Goal: Communication & Community: Answer question/provide support

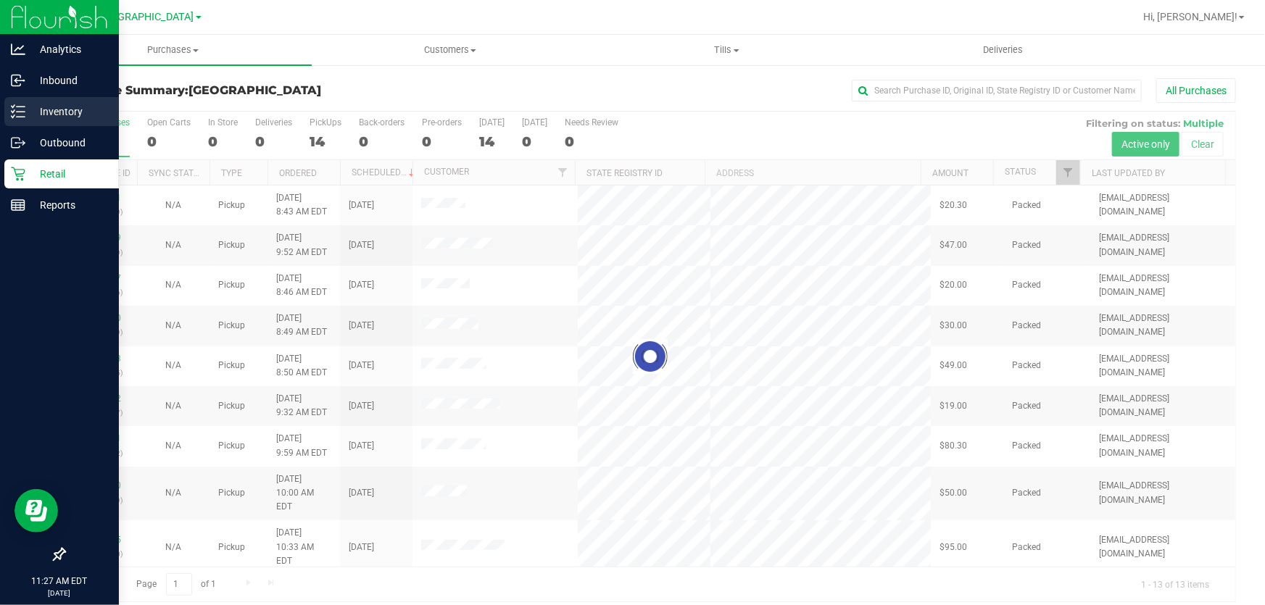
click at [55, 112] on p "Inventory" at bounding box center [68, 111] width 87 height 17
click at [52, 113] on p "Inventory" at bounding box center [68, 111] width 87 height 17
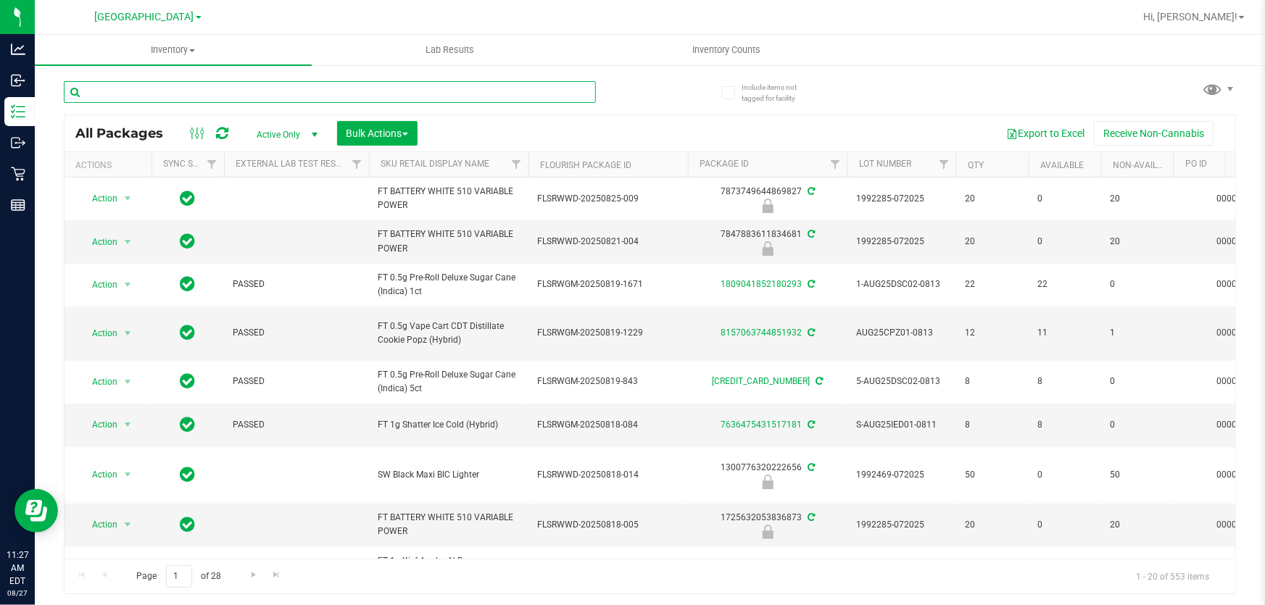
click at [144, 90] on input "text" at bounding box center [330, 92] width 532 height 22
paste input "W-JUL25BCT01-0723"
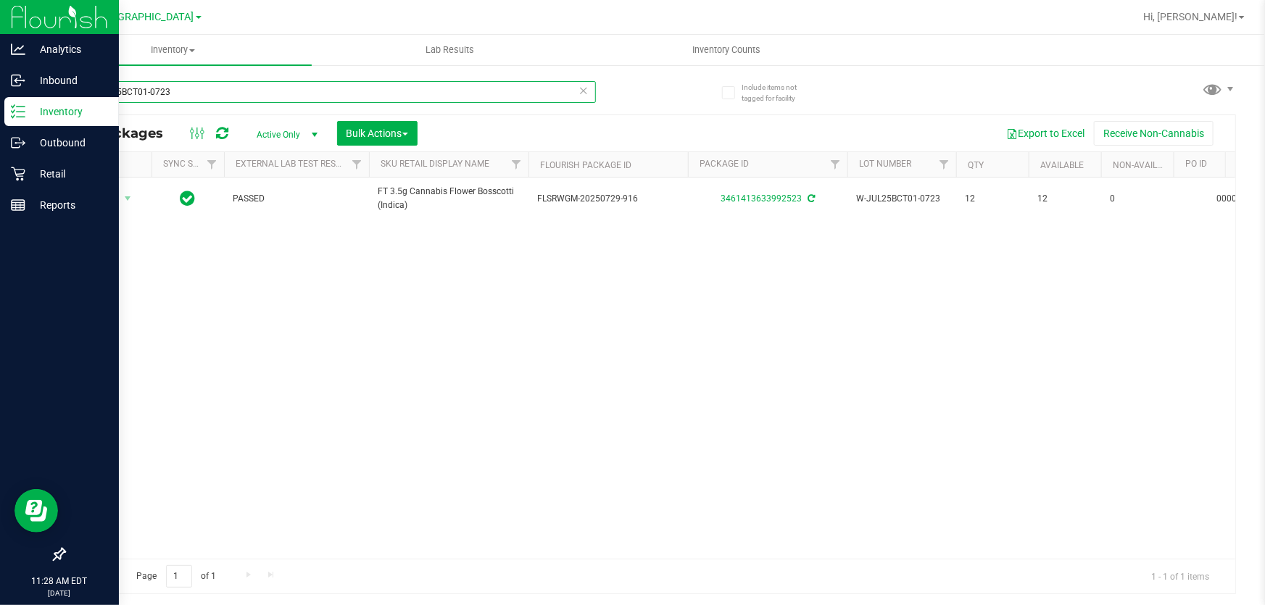
type input "W-JUL25BCT01-0723"
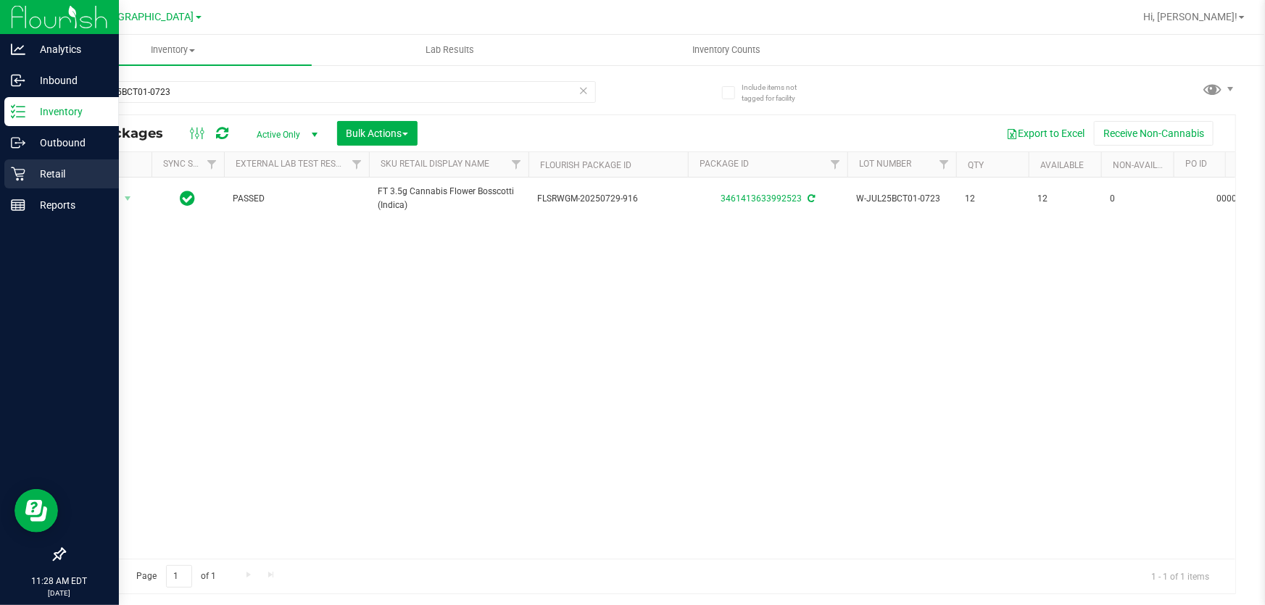
click at [30, 170] on p "Retail" at bounding box center [68, 173] width 87 height 17
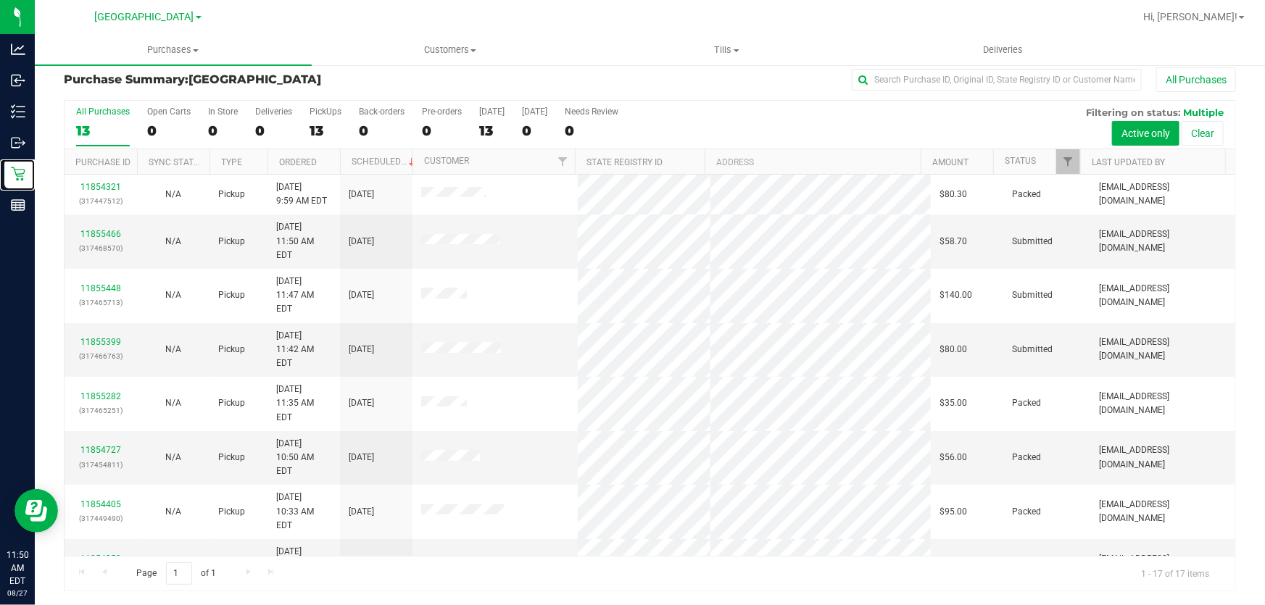
scroll to position [299, 0]
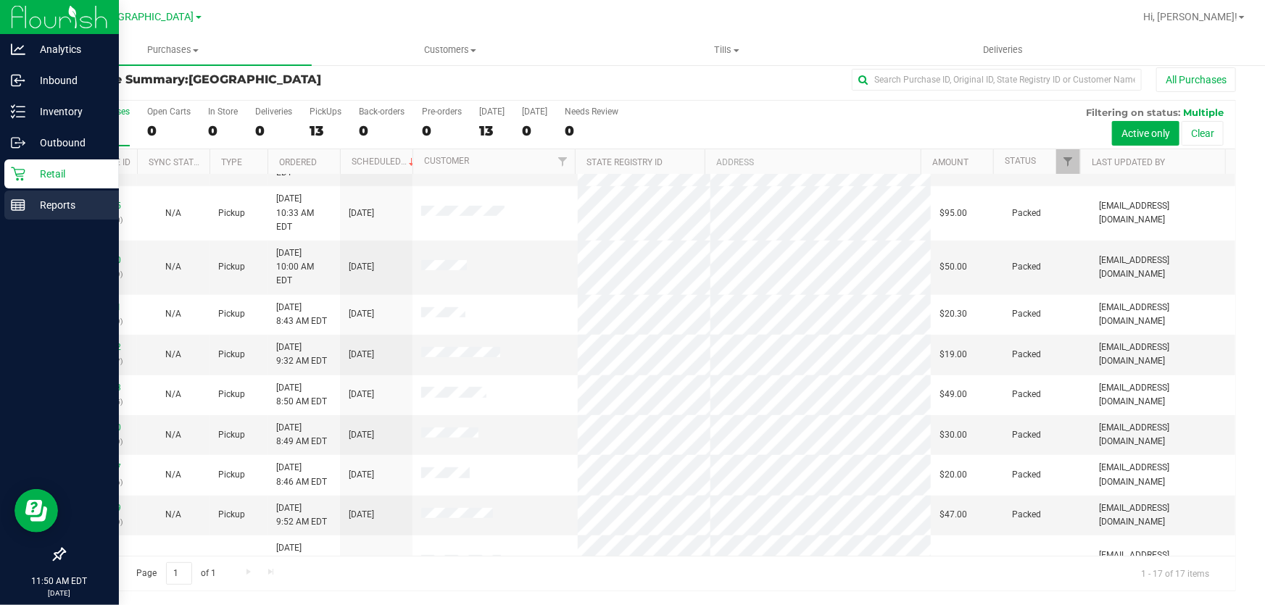
click at [55, 199] on p "Reports" at bounding box center [68, 205] width 87 height 17
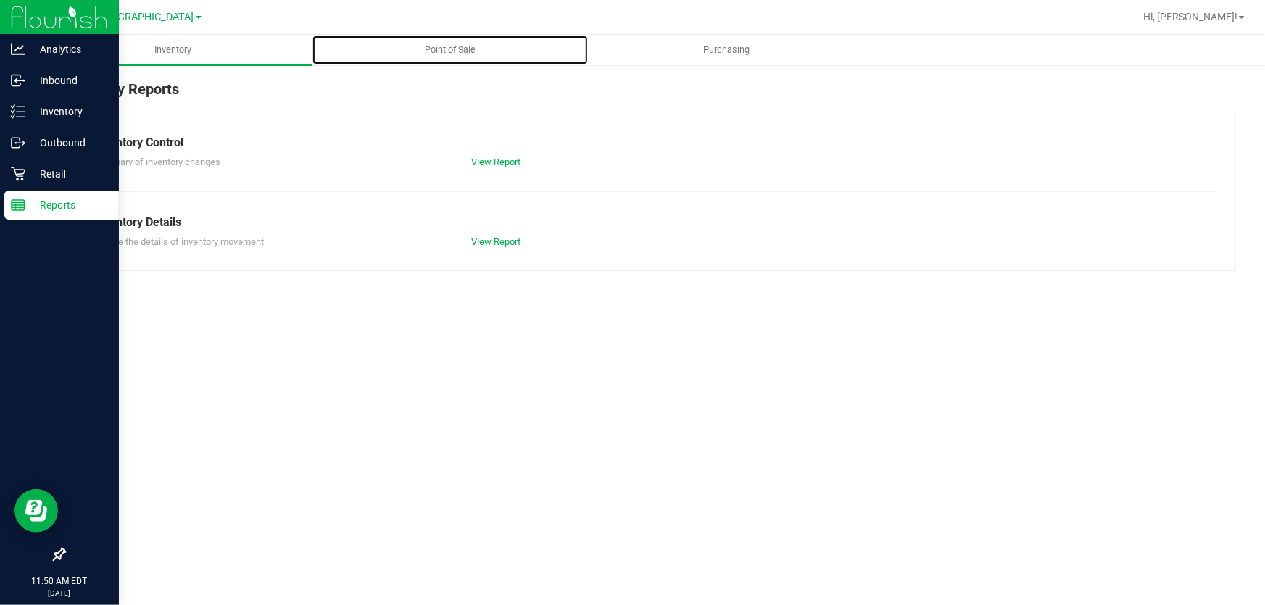
click at [457, 46] on span "Point of Sale" at bounding box center [450, 50] width 90 height 13
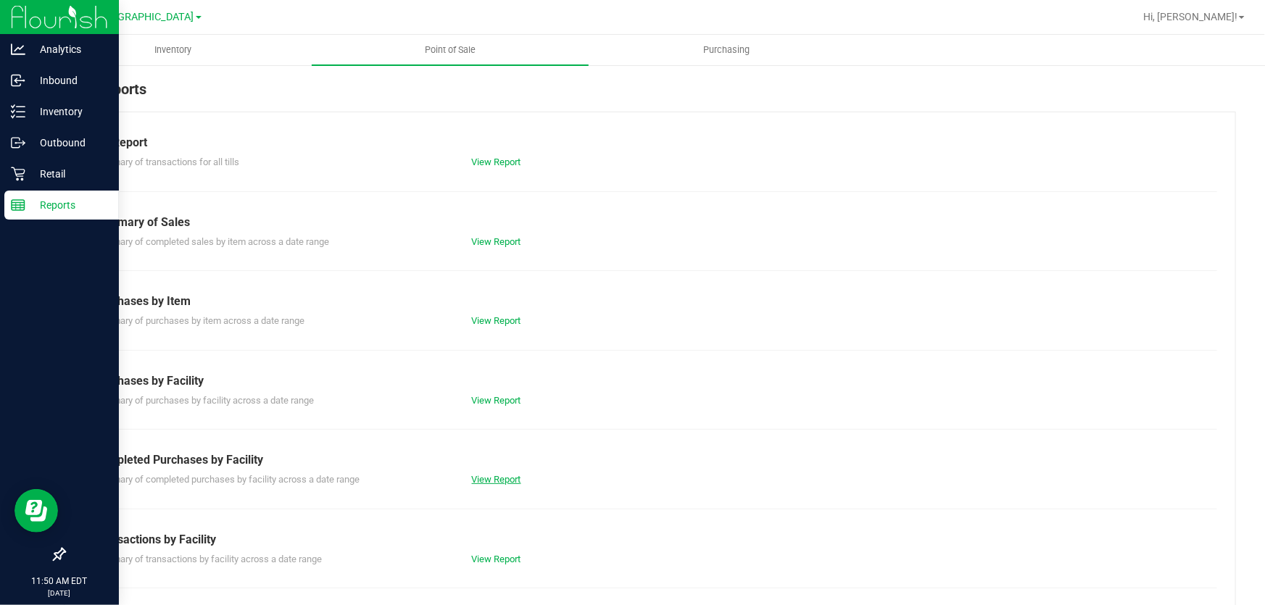
click at [510, 481] on link "View Report" at bounding box center [496, 479] width 49 height 11
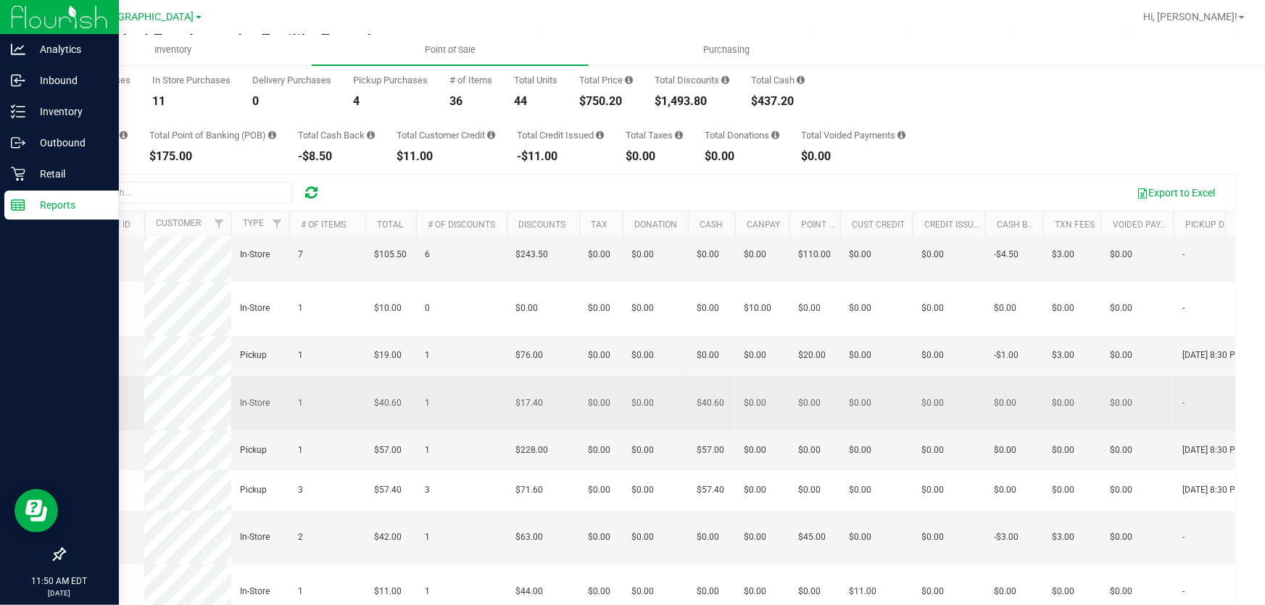
scroll to position [131, 0]
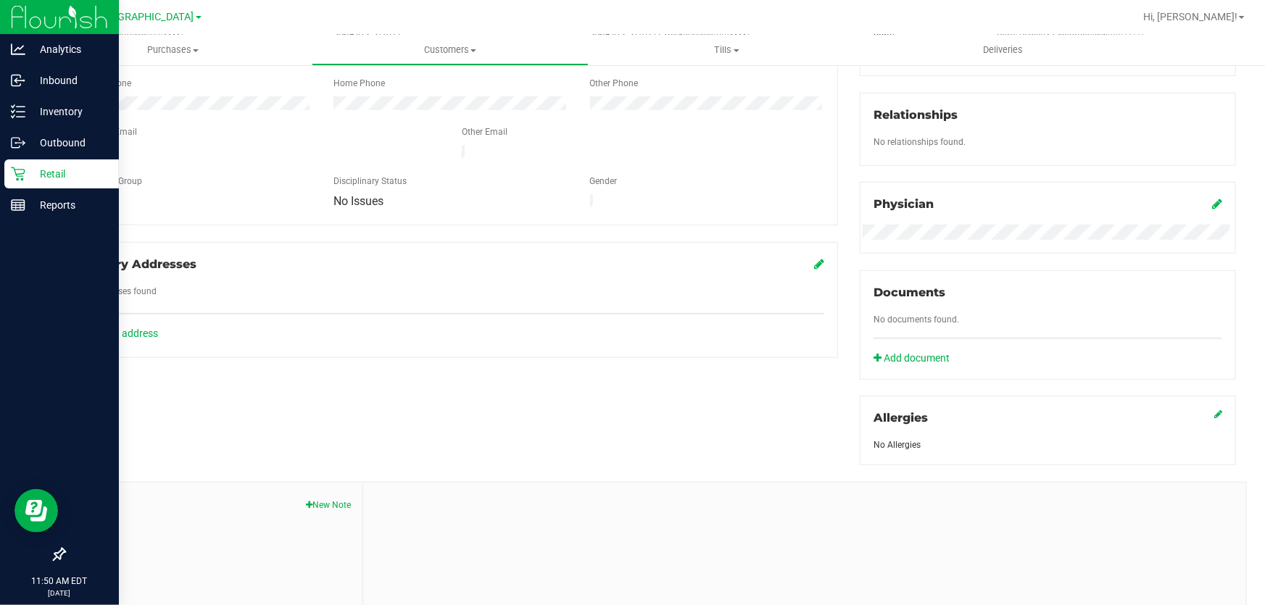
scroll to position [442, 0]
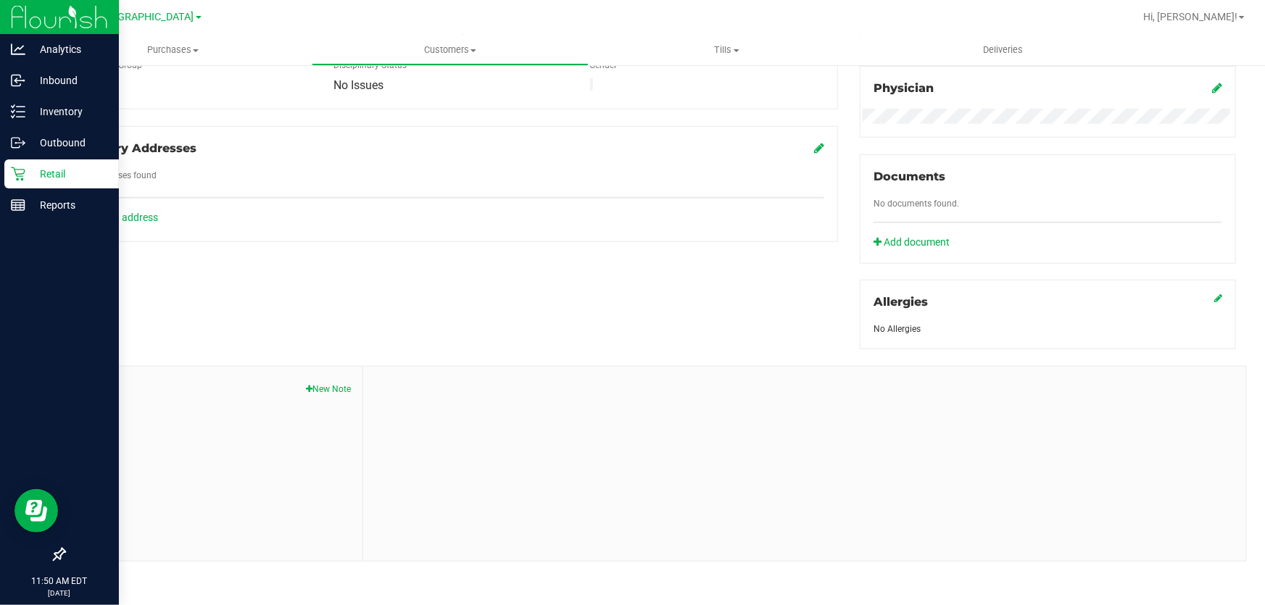
click at [344, 383] on button "New Note" at bounding box center [329, 389] width 45 height 13
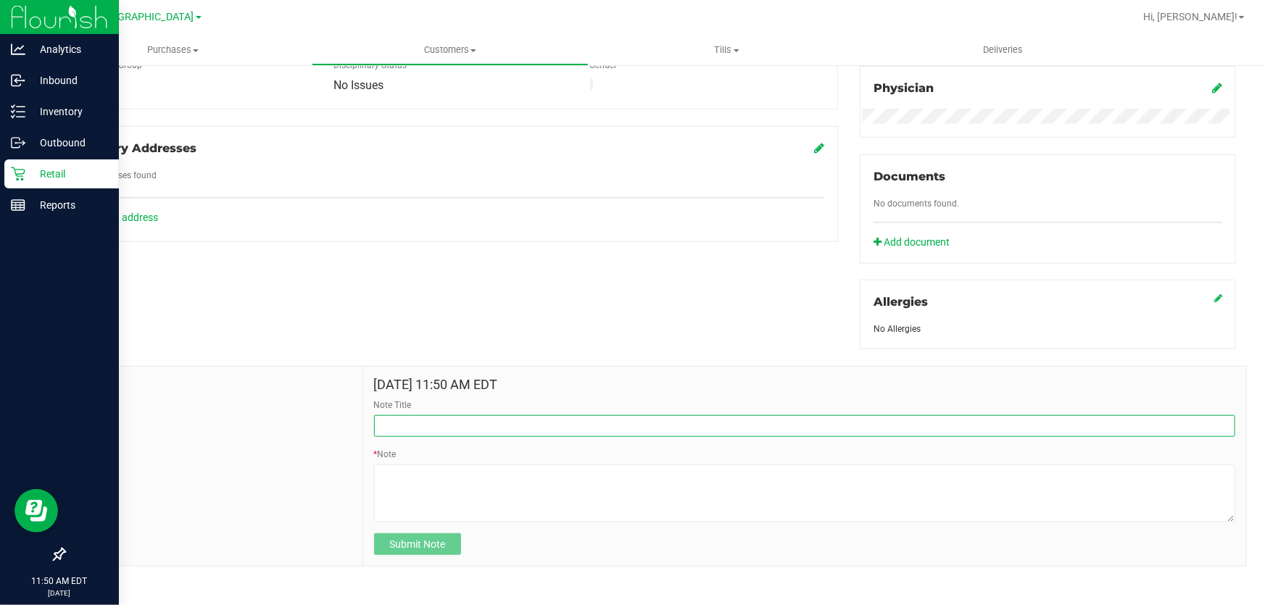
click at [428, 421] on input "Note Title" at bounding box center [804, 426] width 861 height 22
type input "1"
type input ".5g CDT Replacement"
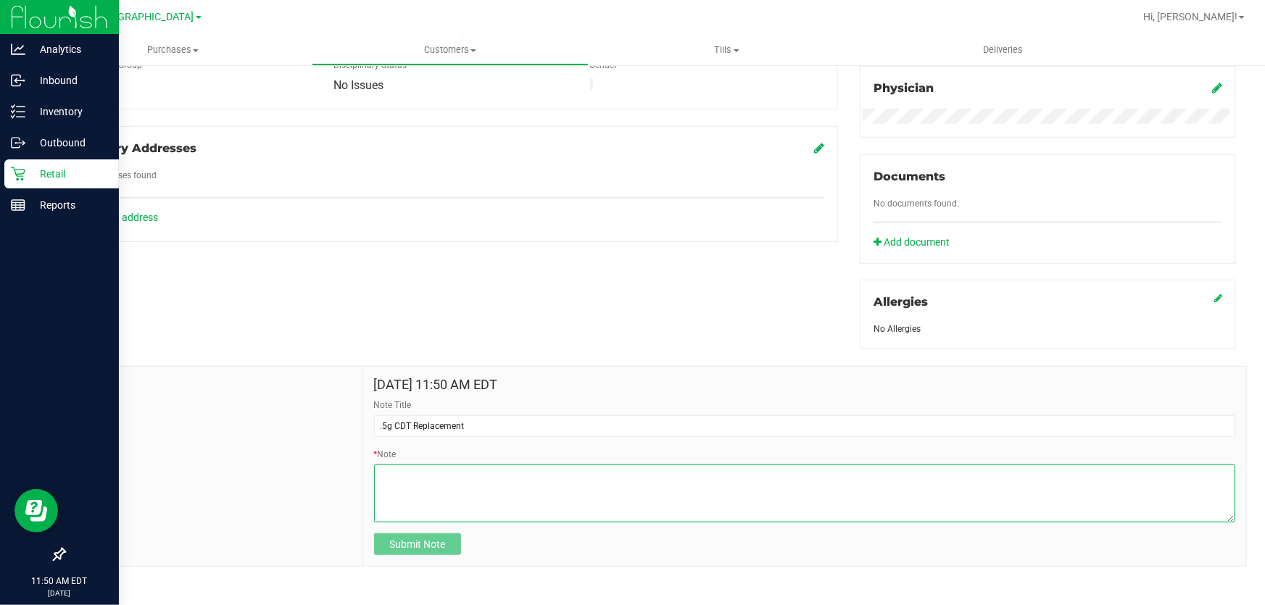
click at [437, 495] on textarea "* Note" at bounding box center [804, 494] width 861 height 58
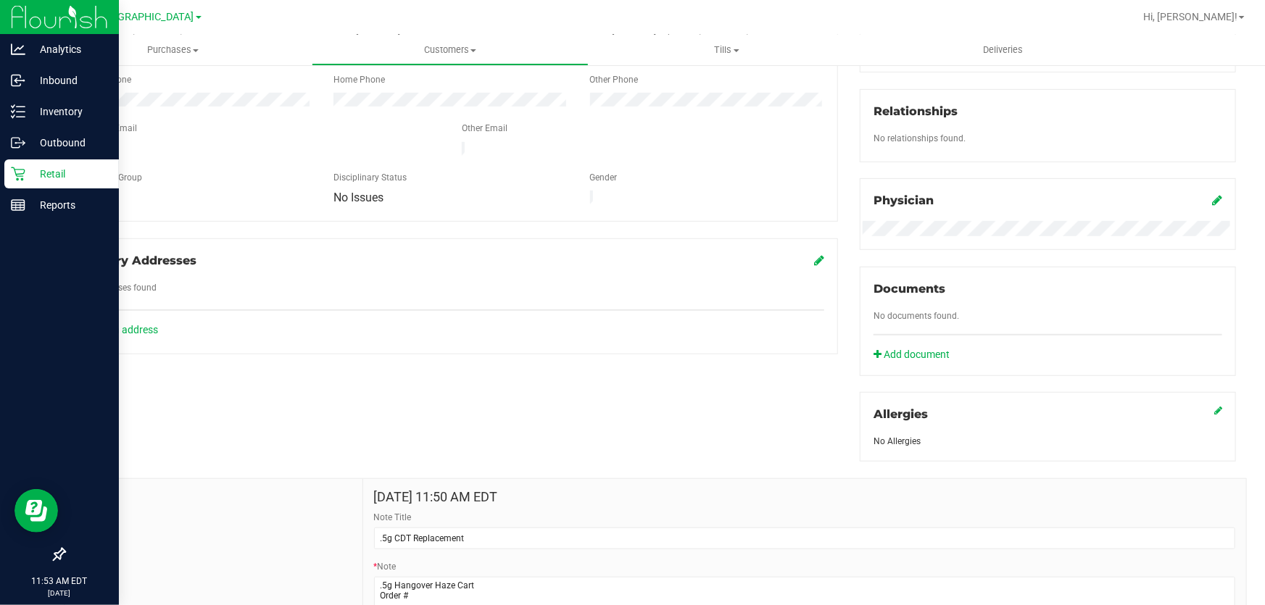
scroll to position [449, 0]
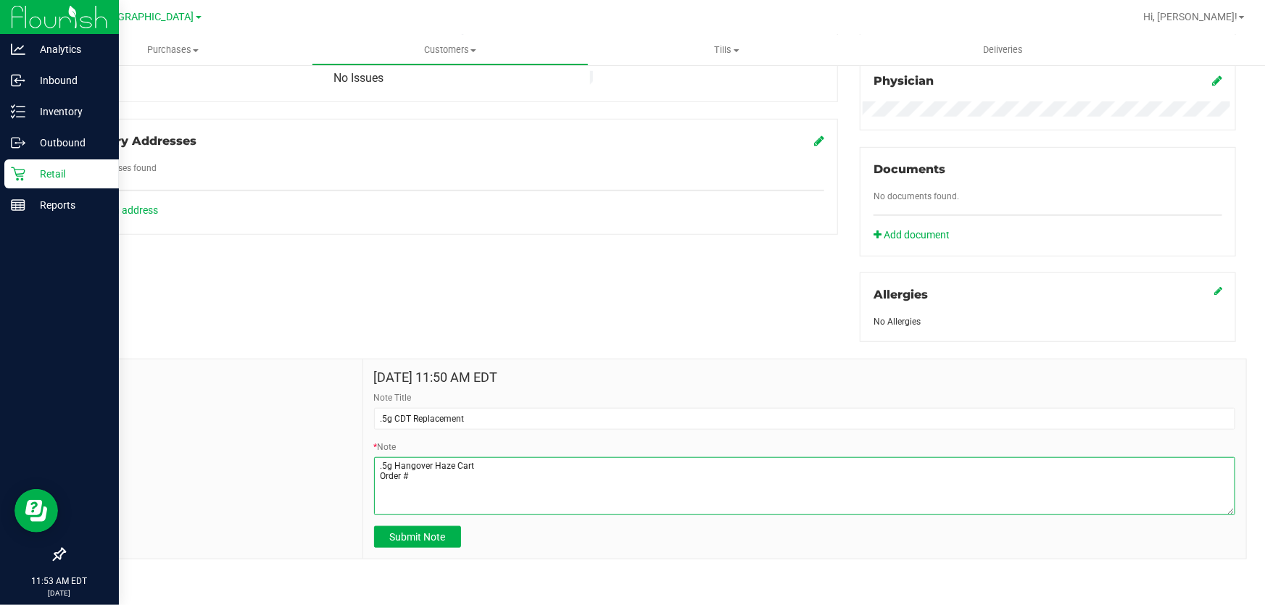
click at [419, 477] on textarea "* Note" at bounding box center [804, 487] width 861 height 58
paste textarea "# 11854080"
click at [417, 474] on textarea "* Note" at bounding box center [804, 487] width 861 height 58
click at [451, 471] on textarea "* Note" at bounding box center [804, 487] width 861 height 58
click at [436, 481] on textarea "* Note" at bounding box center [804, 487] width 861 height 58
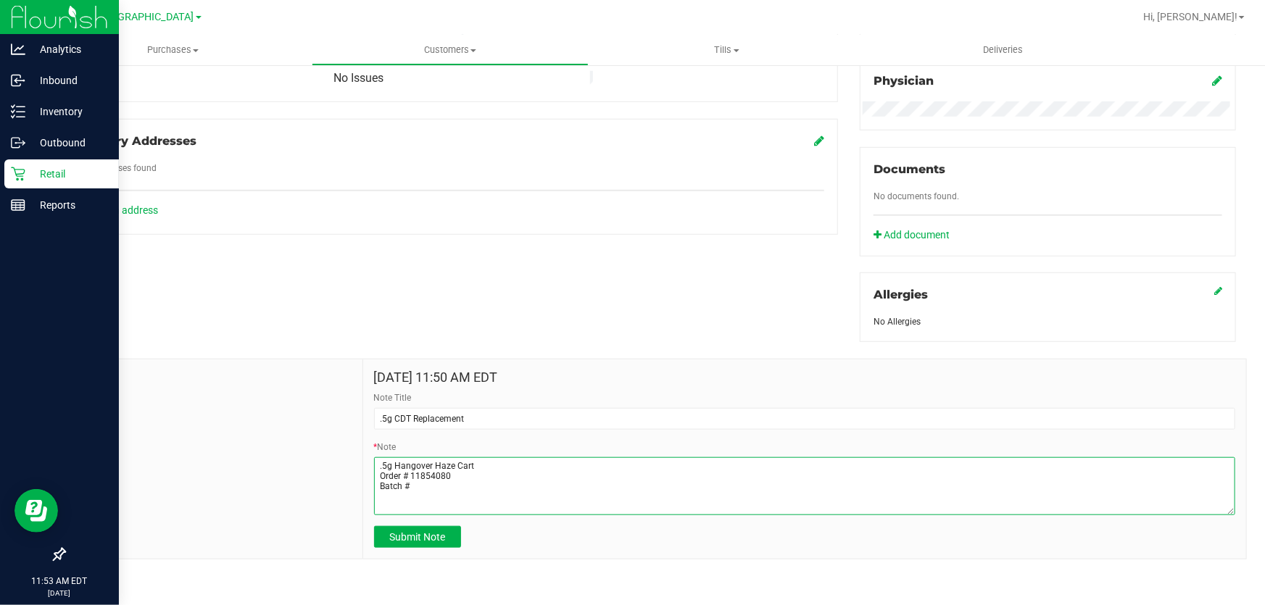
paste textarea "APR25HGH02-0507"
click at [659, 500] on textarea "* Note" at bounding box center [804, 487] width 861 height 58
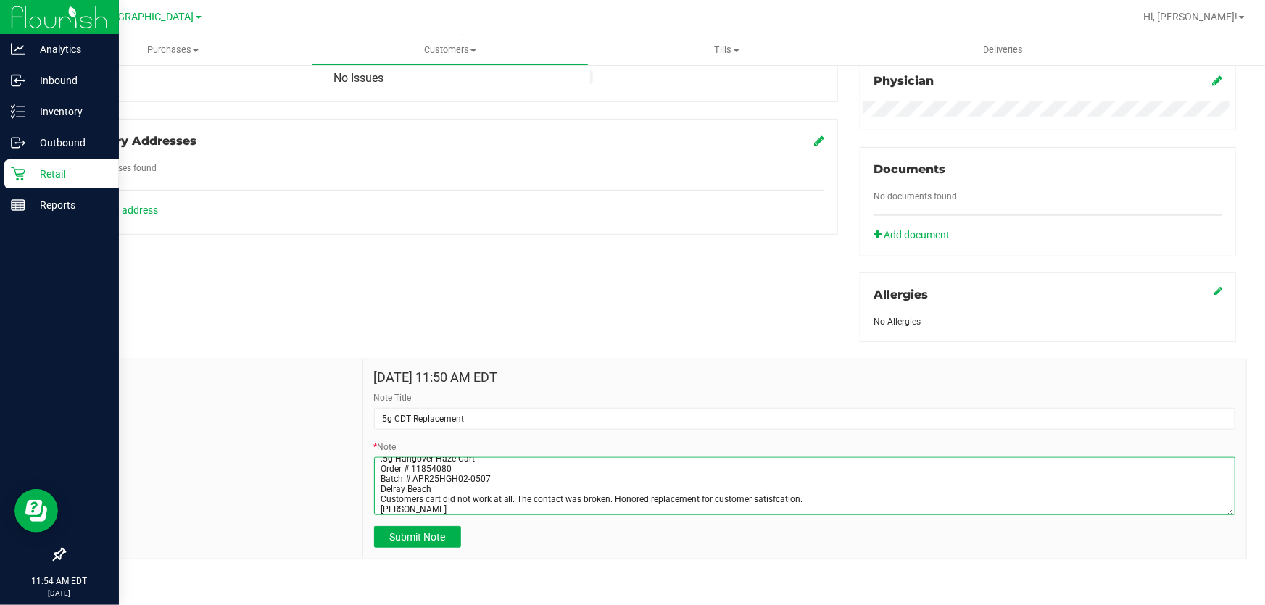
click at [774, 499] on textarea "* Note" at bounding box center [804, 487] width 861 height 58
click at [516, 513] on textarea "* Note" at bounding box center [804, 487] width 861 height 58
type textarea ".5g Hangover Haze Cart Order # 11854080 Batch # APR25HGH02-0507 Delray Beach Cu…"
click at [439, 537] on span "Submit Note" at bounding box center [417, 537] width 56 height 12
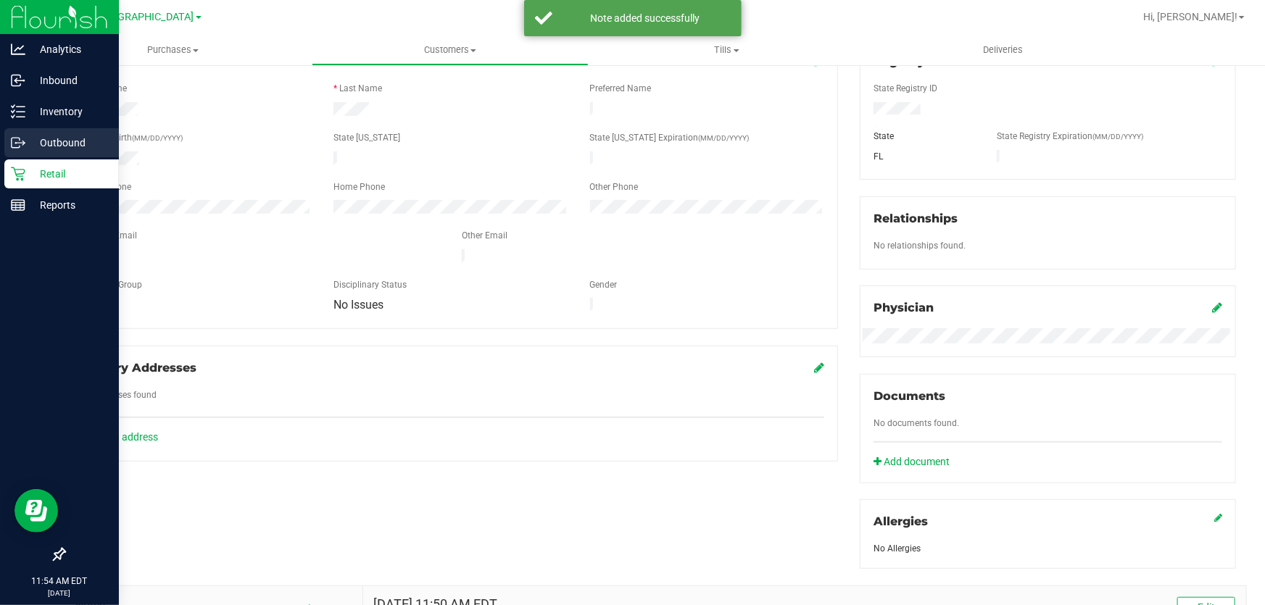
scroll to position [0, 0]
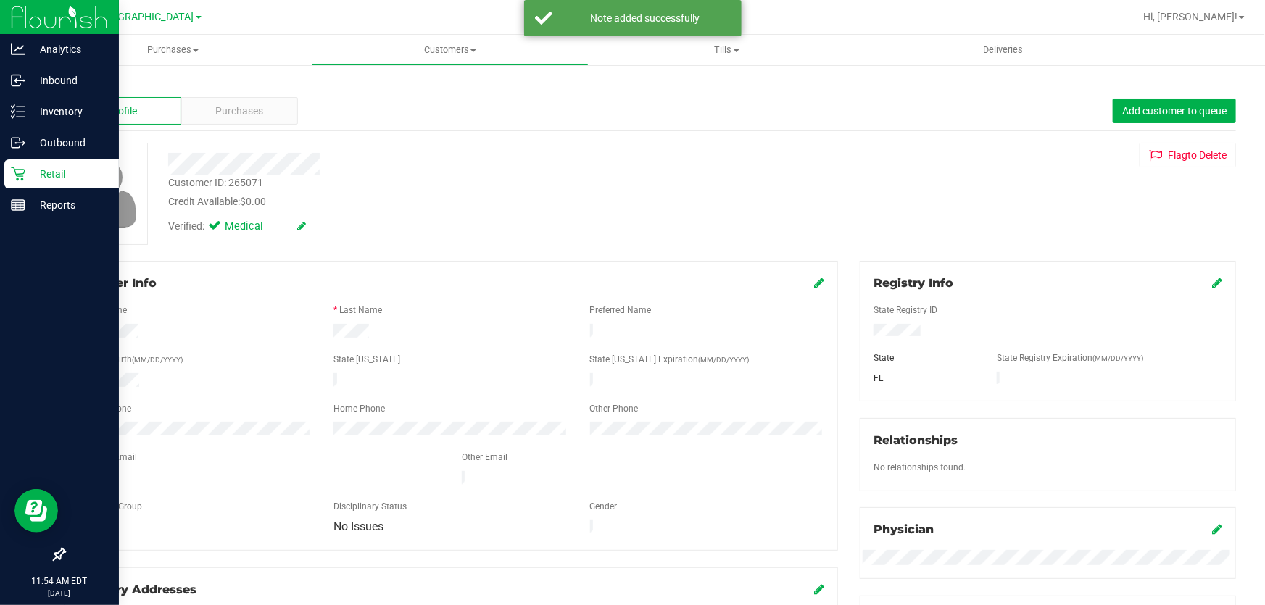
click at [54, 160] on div "Retail" at bounding box center [61, 174] width 115 height 29
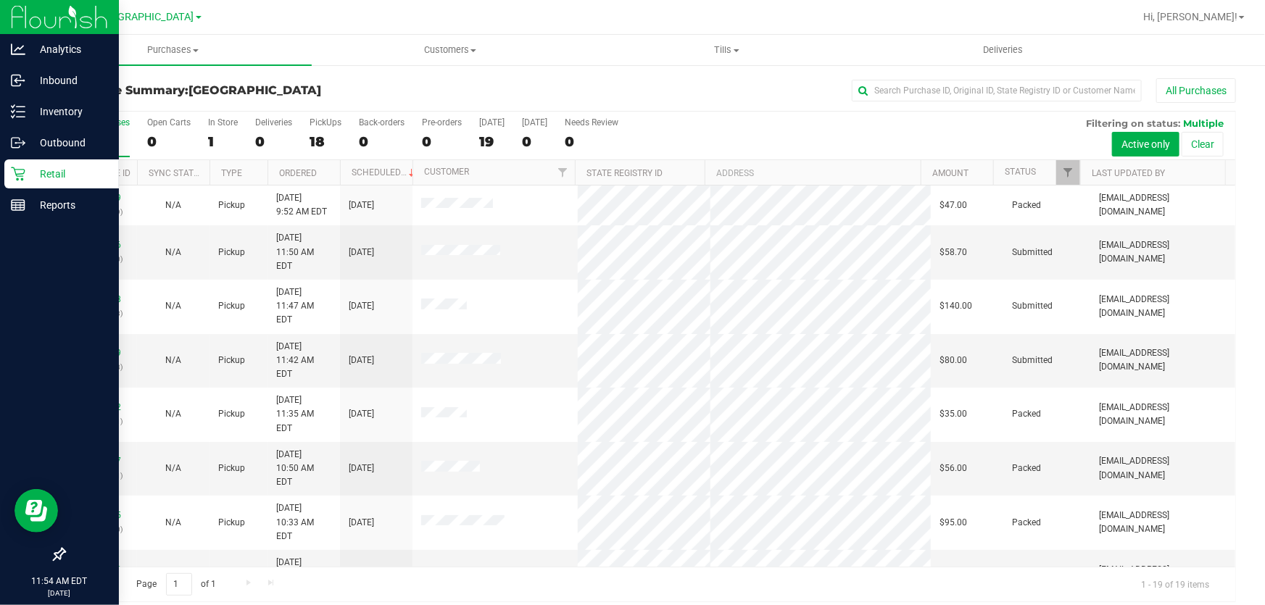
click at [20, 173] on icon at bounding box center [18, 174] width 14 height 14
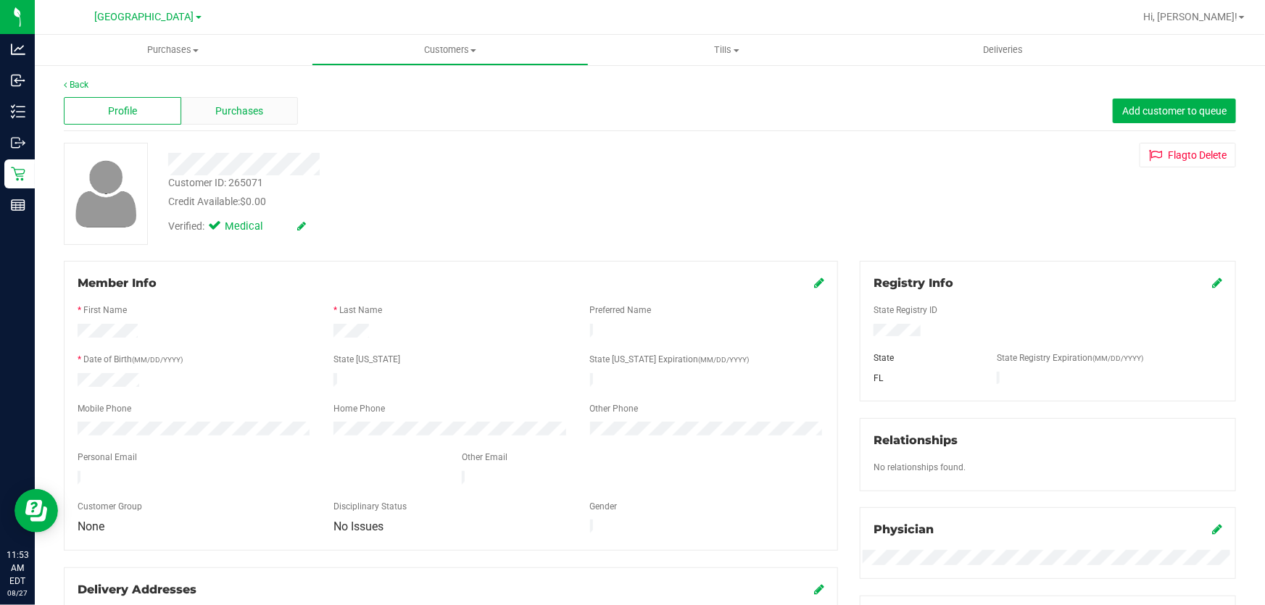
click at [247, 110] on span "Purchases" at bounding box center [240, 111] width 48 height 15
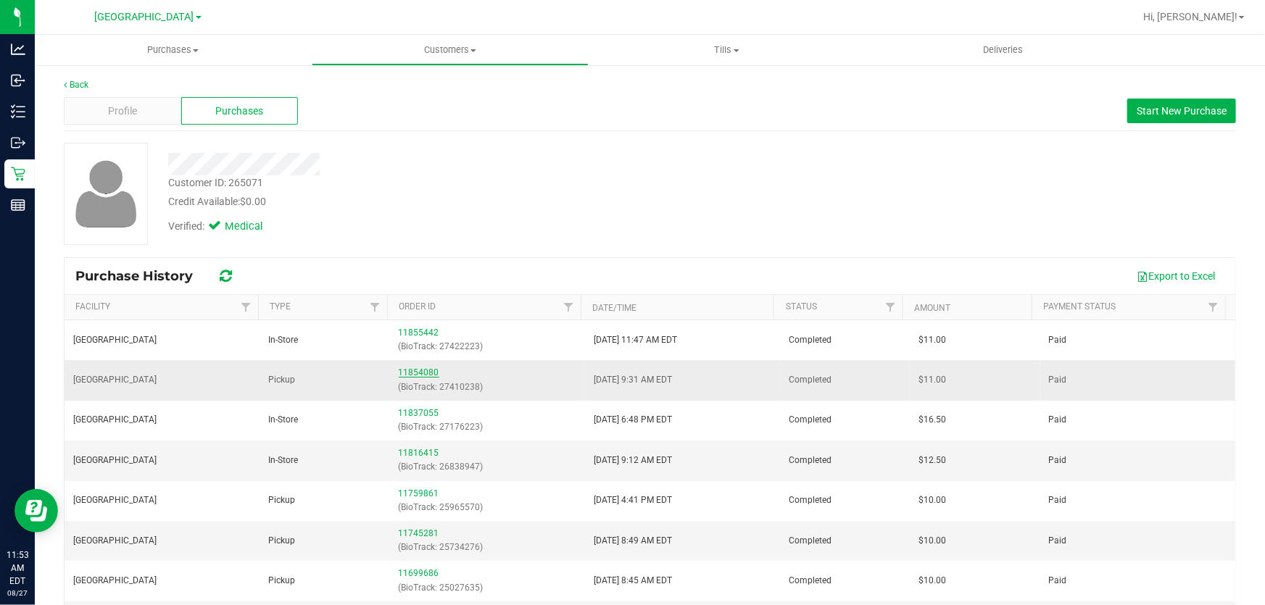
click at [399, 371] on link "11854080" at bounding box center [419, 373] width 41 height 10
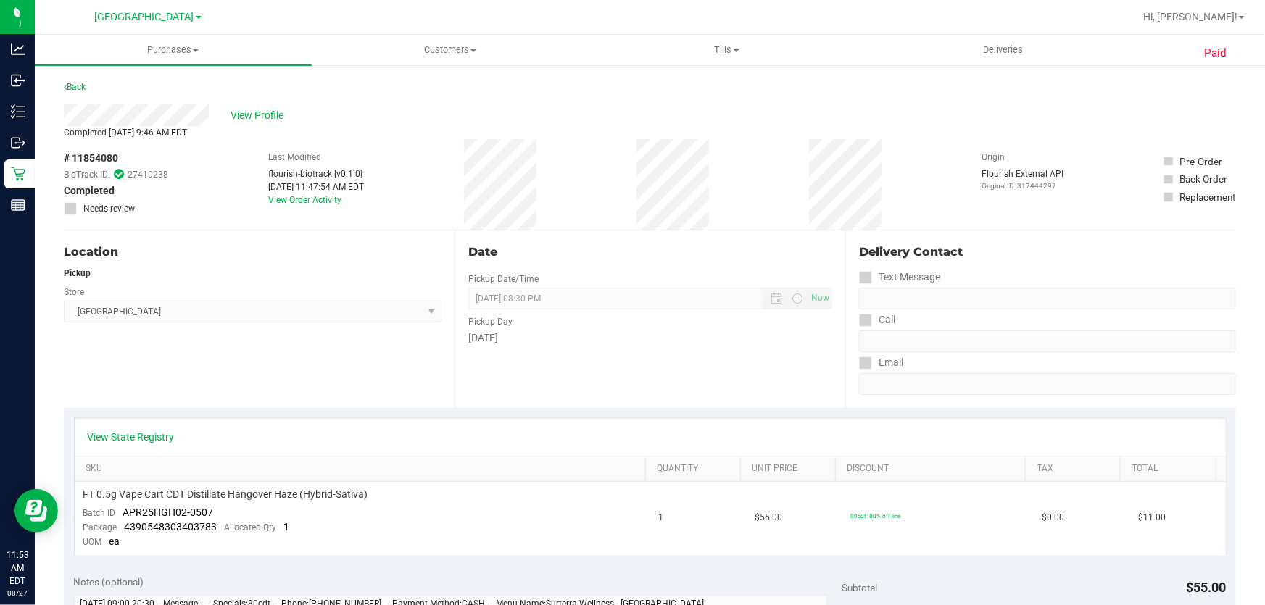
drag, startPoint x: 128, startPoint y: 157, endPoint x: 48, endPoint y: 159, distance: 80.5
copy div "# 11854080"
drag, startPoint x: 125, startPoint y: 509, endPoint x: 212, endPoint y: 510, distance: 87.0
click at [212, 510] on td "FT 0.5g Vape Cart CDT Distillate Hangover Haze (Hybrid-Sativa) Batch ID APR25HG…" at bounding box center [363, 518] width 576 height 73
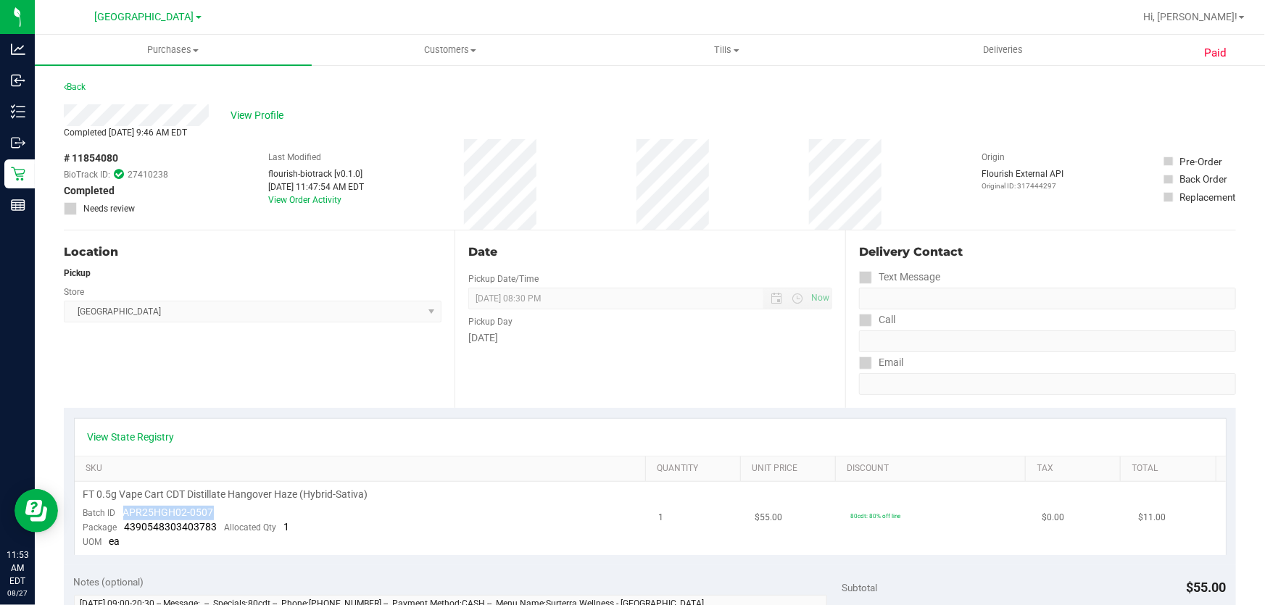
copy span "APR25HGH02-0507"
